Goal: Task Accomplishment & Management: Manage account settings

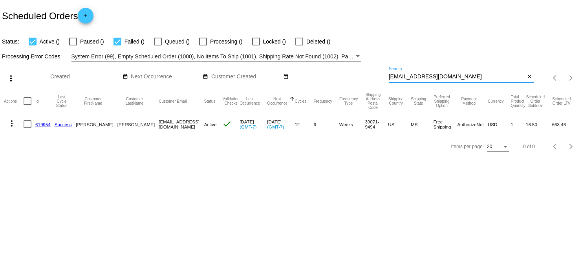
drag, startPoint x: 451, startPoint y: 79, endPoint x: 387, endPoint y: 64, distance: 65.9
click at [387, 64] on div "more_vert Oct Jan Feb Mar [DATE]" at bounding box center [291, 76] width 582 height 28
click at [474, 81] on div "[EMAIL_ADDRESS][DOMAIN_NAME] Search" at bounding box center [457, 74] width 137 height 15
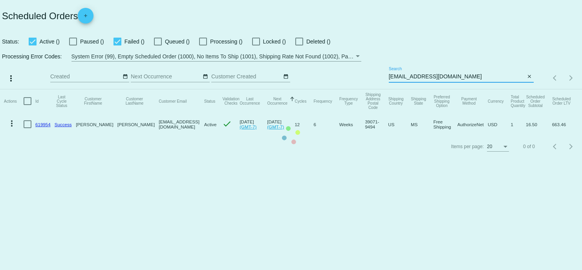
click at [473, 89] on mat-table "Actions Id Last Cycle Status Customer FirstName Customer LastName Customer Emai…" at bounding box center [291, 112] width 582 height 46
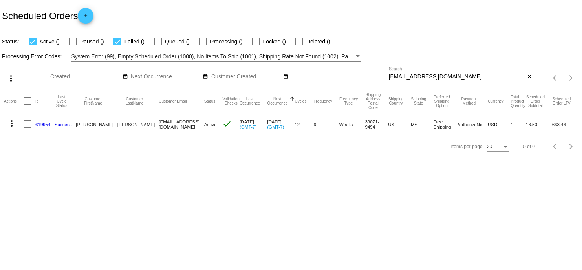
click at [46, 124] on link "619954" at bounding box center [42, 124] width 15 height 5
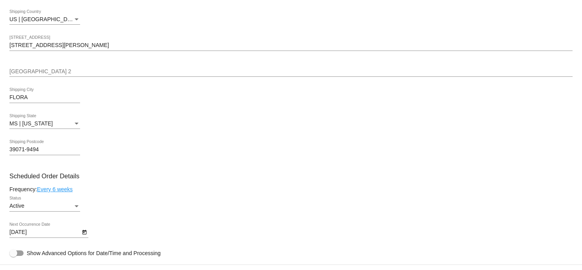
scroll to position [343, 0]
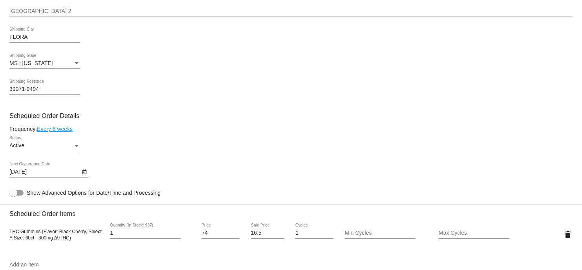
click at [90, 174] on div "[DATE] Next Occurrence Date" at bounding box center [290, 173] width 563 height 22
click at [85, 175] on icon "Open calendar" at bounding box center [84, 172] width 5 height 9
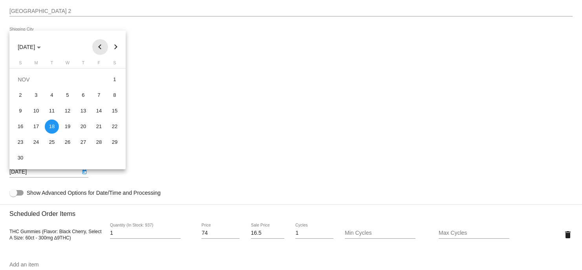
click at [98, 50] on button "Previous month" at bounding box center [100, 47] width 16 height 16
click at [115, 48] on button "Next month" at bounding box center [116, 47] width 16 height 16
click at [55, 95] on div "7" at bounding box center [52, 95] width 14 height 14
type input "[DATE]"
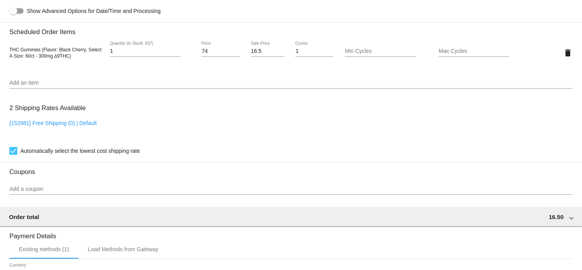
scroll to position [441, 0]
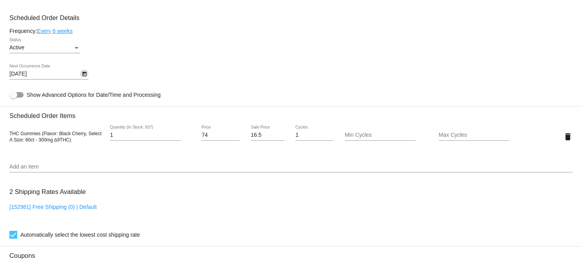
click at [83, 79] on icon "Open calendar" at bounding box center [84, 73] width 5 height 9
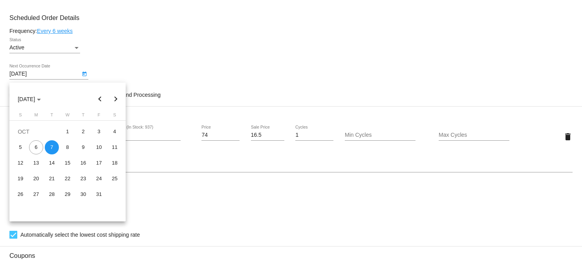
click at [53, 146] on div "7" at bounding box center [52, 148] width 14 height 14
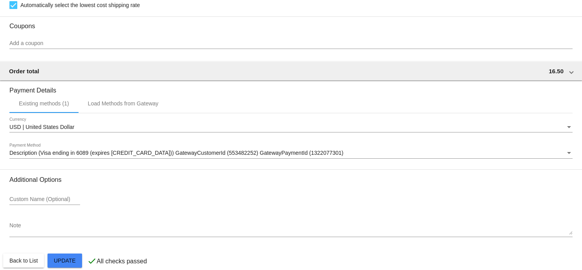
scroll to position [686, 0]
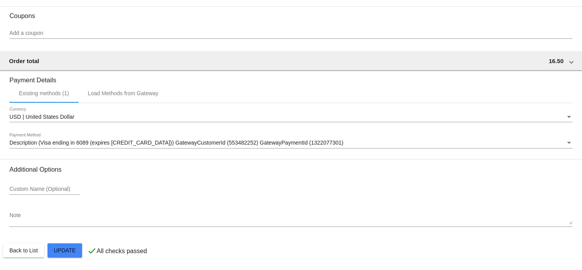
scroll to position [392, 0]
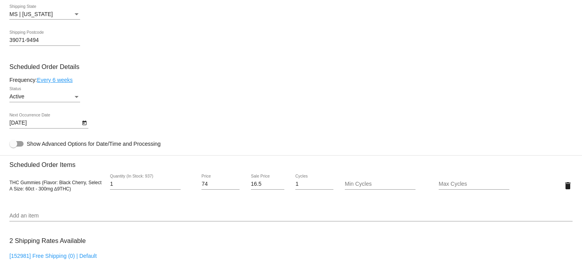
copy span "THC Gummies (Flavor: Black Cherry, Select A Size: 60ct - 300mg ∆9THC"
drag, startPoint x: 8, startPoint y: 182, endPoint x: 69, endPoint y: 194, distance: 62.0
click at [69, 194] on mat-card "Customer 1149685: [PERSON_NAME] [EMAIL_ADDRESS][DOMAIN_NAME] Customer Shipping …" at bounding box center [291, 167] width 582 height 785
